Goal: Navigation & Orientation: Go to known website

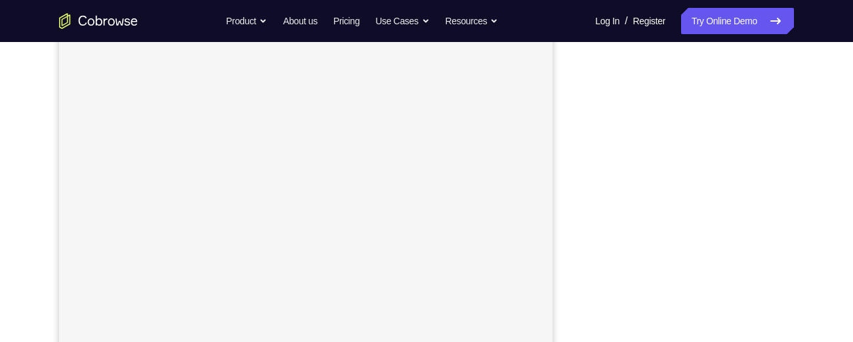
scroll to position [207, 0]
click at [830, 231] on div "Your Support Agent Your Customer Web iOS Android Next Steps We’d be happy to gi…" at bounding box center [427, 267] width 840 height 865
click at [817, 163] on div "Your Support Agent Your Customer Web iOS Android Next Steps We’d be happy to gi…" at bounding box center [427, 247] width 840 height 865
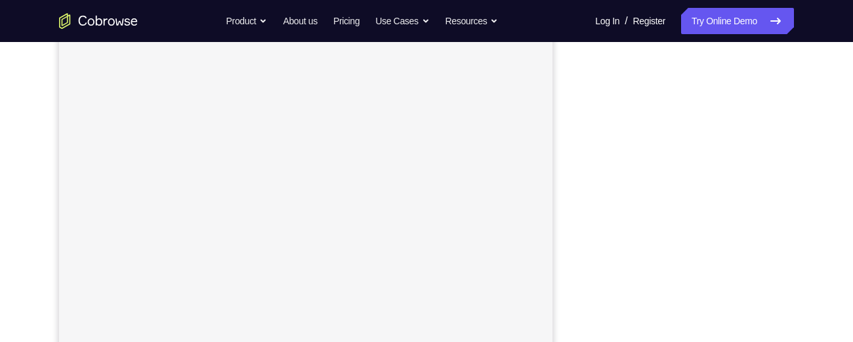
click at [791, 248] on div at bounding box center [689, 161] width 210 height 403
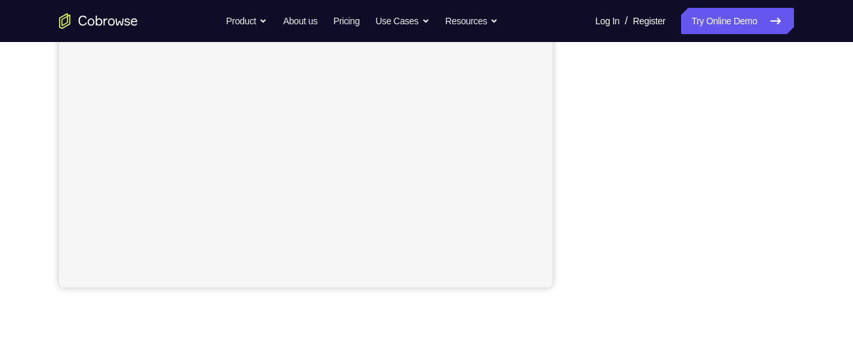
scroll to position [325, 0]
click at [796, 150] on div "Your Support Agent Your Customer Web iOS Android Next Steps We’d be happy to gi…" at bounding box center [427, 149] width 840 height 865
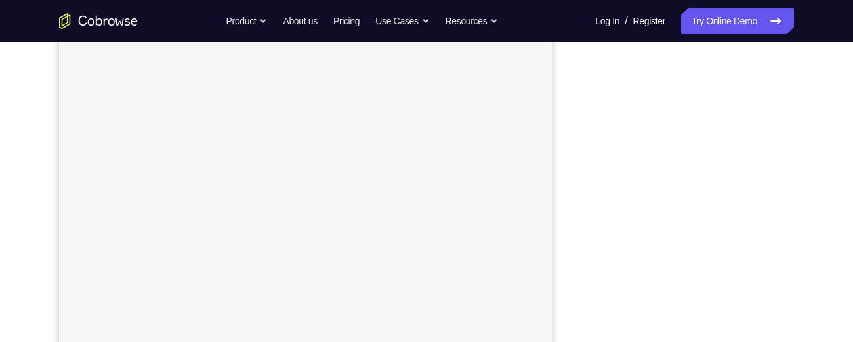
scroll to position [254, 0]
click at [798, 215] on div "Your Support Agent Your Customer Web iOS Android Next Steps We’d be happy to gi…" at bounding box center [427, 220] width 840 height 865
click at [797, 235] on div "Your Support Agent Your Customer Web iOS Android Next Steps We’d be happy to gi…" at bounding box center [427, 235] width 840 height 865
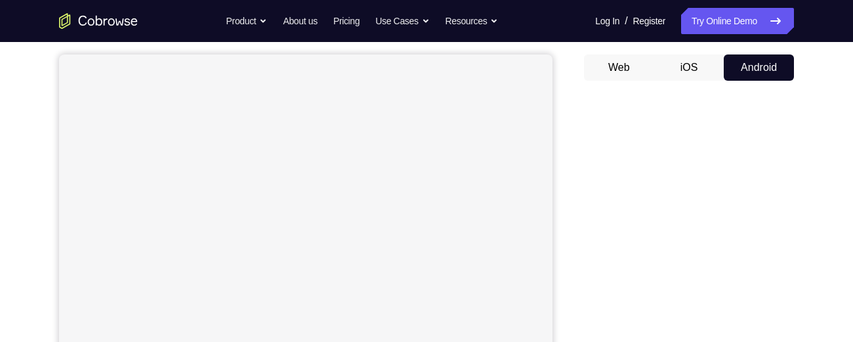
scroll to position [115, 0]
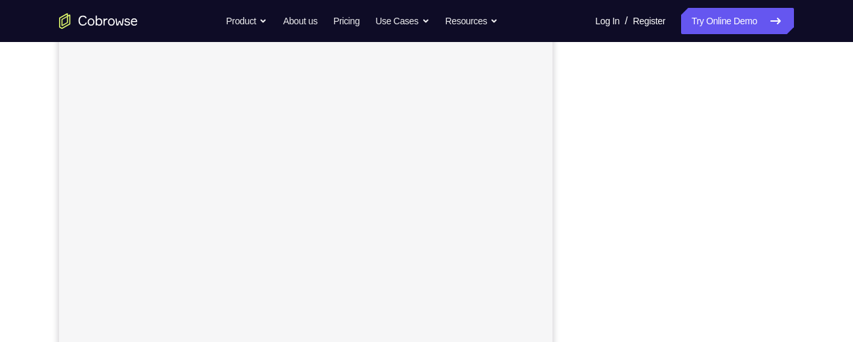
scroll to position [157, 0]
click at [796, 197] on div "Your Support Agent Your Customer Web iOS Android Next Steps We’d be happy to gi…" at bounding box center [427, 317] width 840 height 865
click at [795, 235] on div "Your Support Agent Your Customer Web iOS Android Next Steps We’d be happy to gi…" at bounding box center [427, 336] width 840 height 865
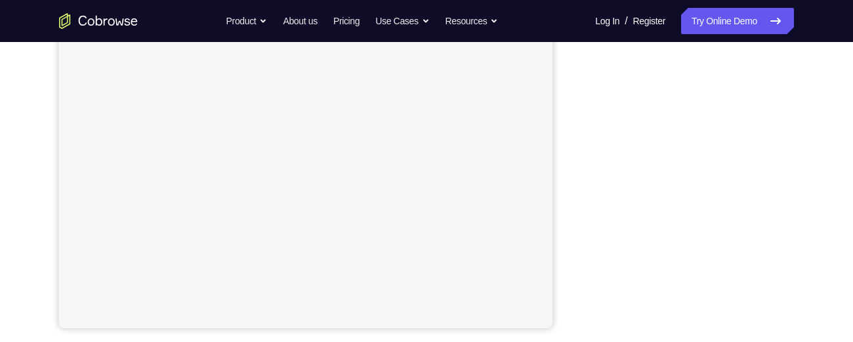
click at [798, 201] on div "Your Support Agent Your Customer Web iOS Android Next Steps We’d be happy to gi…" at bounding box center [427, 192] width 840 height 865
